Goal: Contribute content

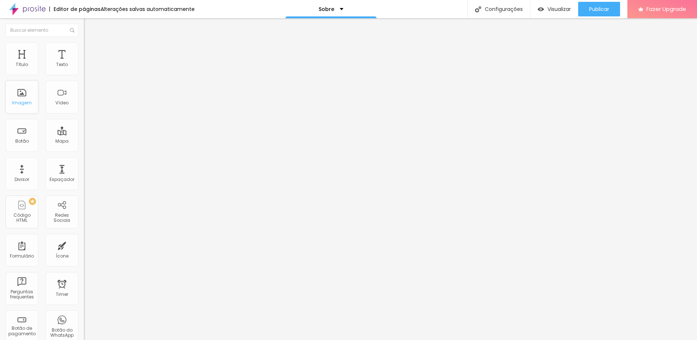
click at [22, 99] on div "Imagem" at bounding box center [21, 97] width 33 height 33
click at [18, 105] on div "Imagem" at bounding box center [22, 102] width 20 height 5
click at [18, 97] on div "Imagem" at bounding box center [21, 97] width 33 height 33
click at [21, 102] on div "Imagem" at bounding box center [22, 102] width 20 height 5
click at [84, 63] on span "Trocar imagem" at bounding box center [104, 60] width 40 height 6
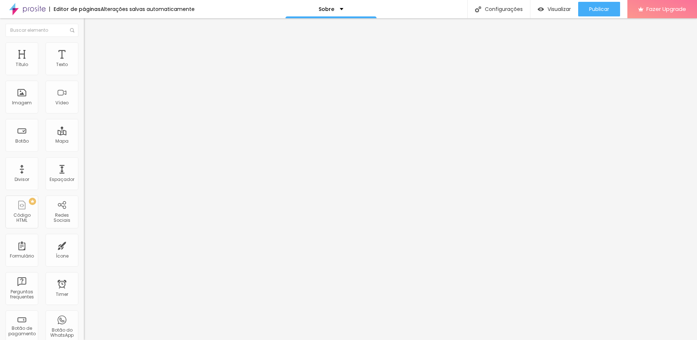
click at [84, 44] on img at bounding box center [87, 45] width 7 height 7
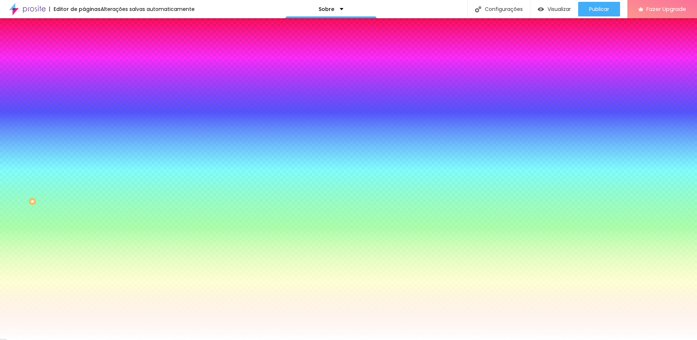
click at [84, 42] on img at bounding box center [87, 38] width 7 height 7
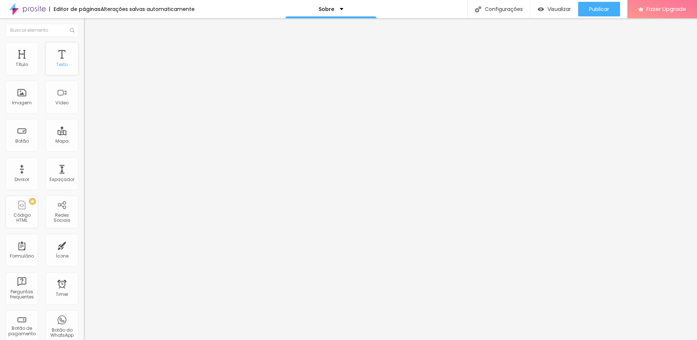
click at [56, 62] on div "Texto" at bounding box center [62, 64] width 12 height 5
click at [62, 67] on div "Texto" at bounding box center [62, 58] width 33 height 33
drag, startPoint x: 69, startPoint y: 47, endPoint x: 41, endPoint y: 59, distance: 30.0
click at [69, 48] on div "Texto" at bounding box center [62, 58] width 33 height 33
click at [16, 59] on div "Título" at bounding box center [21, 58] width 33 height 33
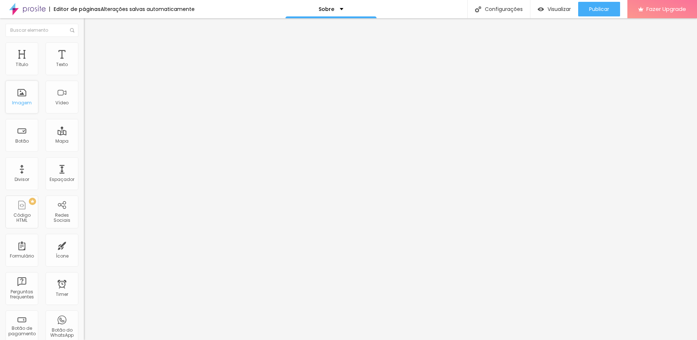
click at [24, 106] on div "Imagem" at bounding box center [21, 97] width 33 height 33
click at [337, 9] on div "Sobre" at bounding box center [331, 9] width 25 height 5
